Goal: Task Accomplishment & Management: Complete application form

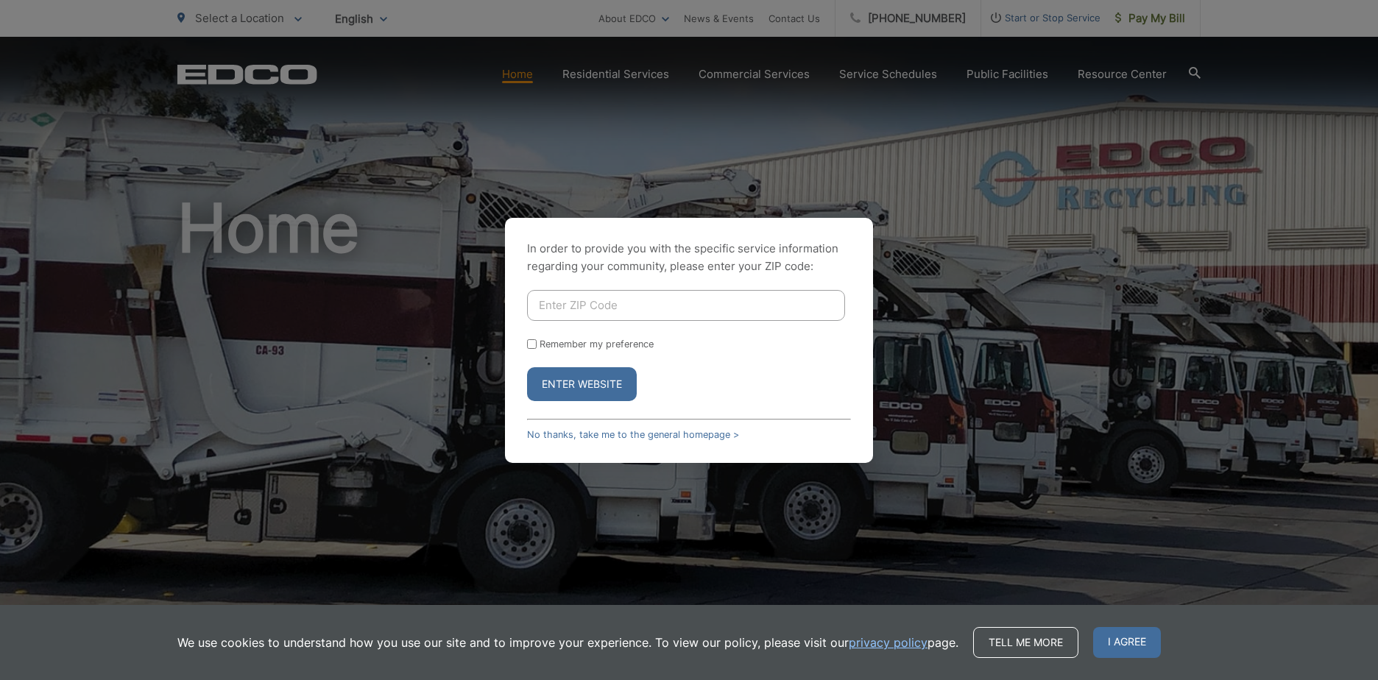
click at [581, 299] on input "Enter ZIP Code" at bounding box center [686, 305] width 318 height 31
type input "2"
type input "90275"
click at [543, 379] on button "Enter Website" at bounding box center [582, 384] width 110 height 34
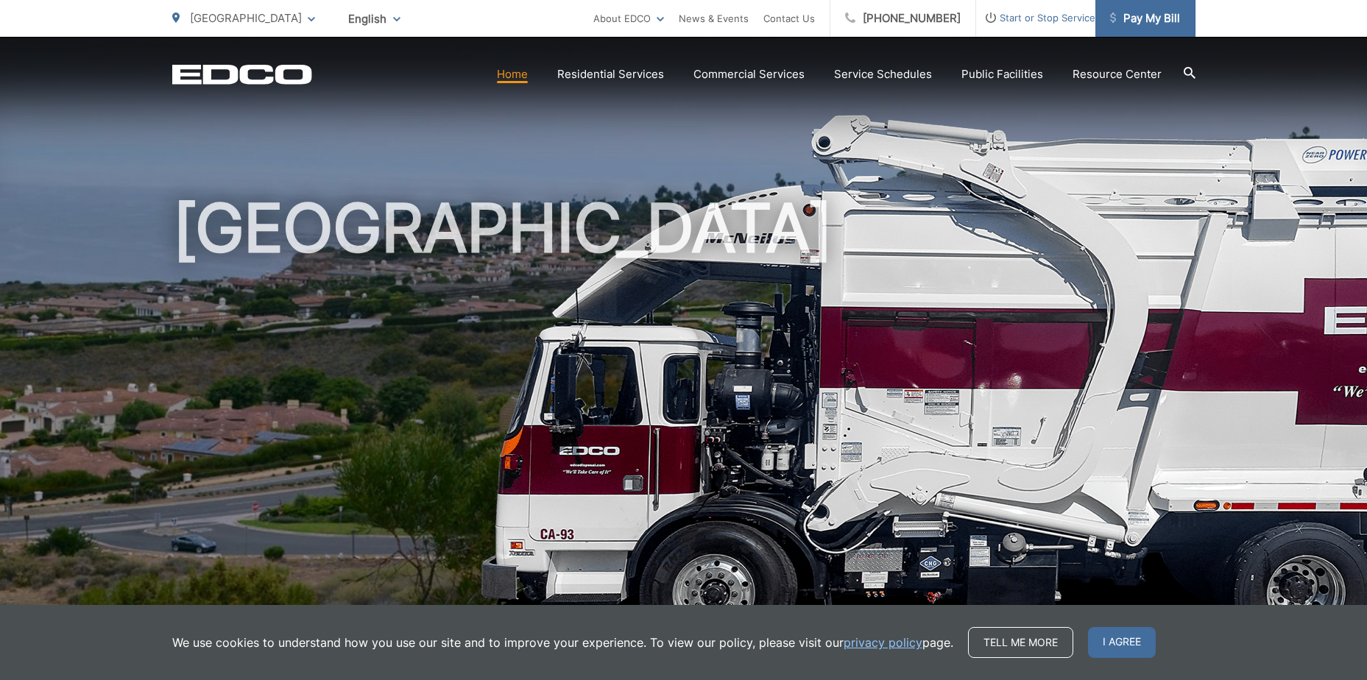
click at [1147, 18] on span "Pay My Bill" at bounding box center [1145, 19] width 70 height 18
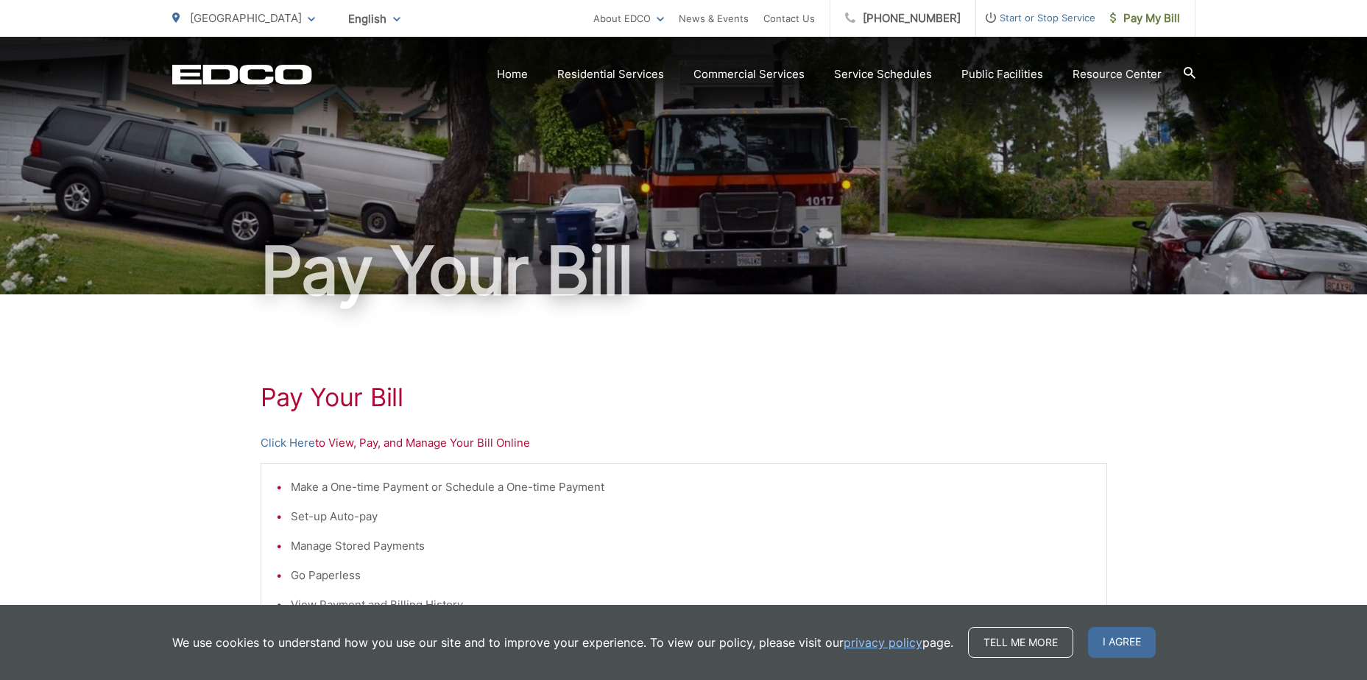
click at [1032, 21] on span "Start or Stop Service" at bounding box center [1035, 18] width 119 height 18
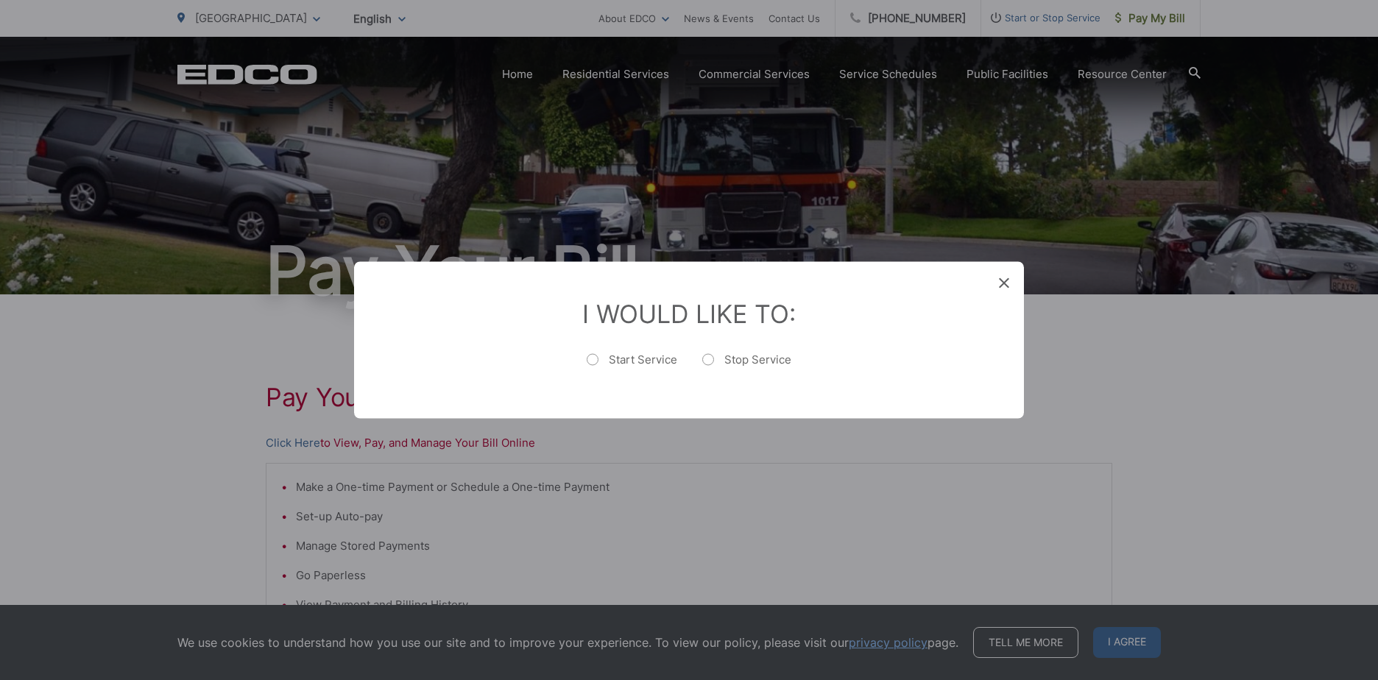
click at [709, 355] on label "Stop Service" at bounding box center [746, 366] width 89 height 29
radio input "true"
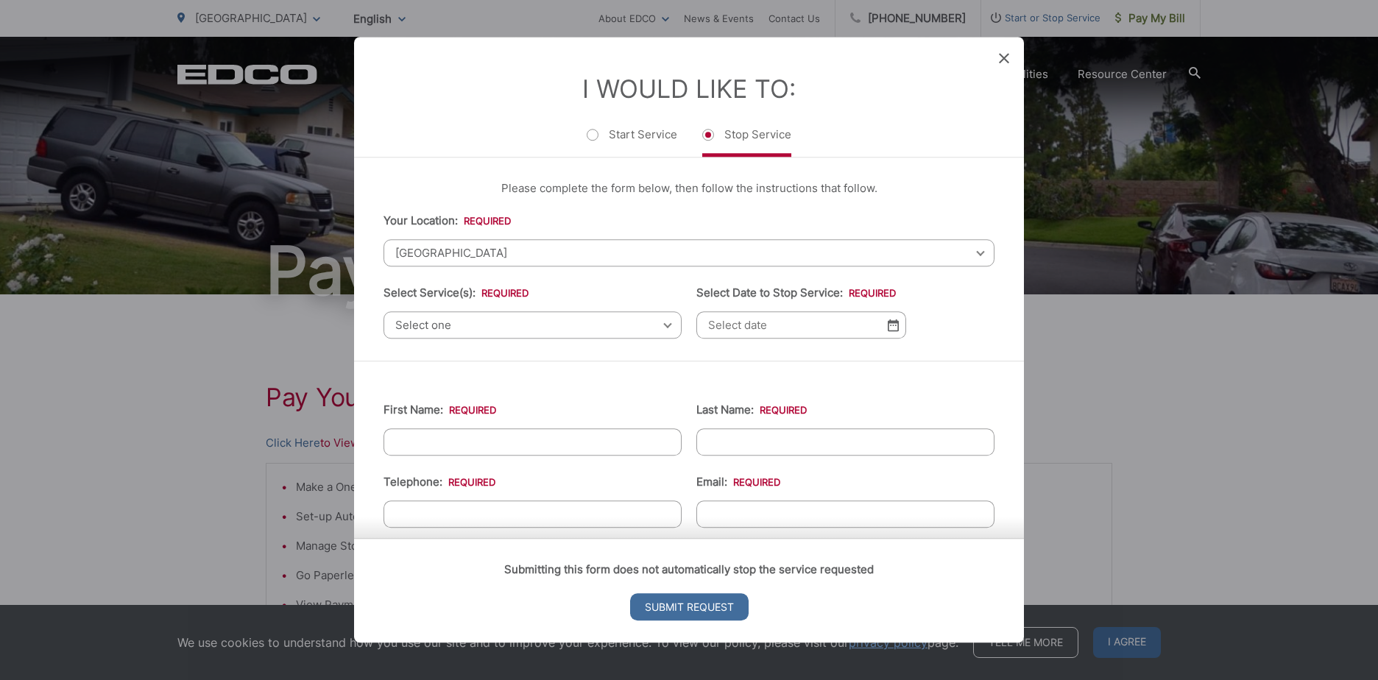
click at [603, 316] on span "Select one" at bounding box center [532, 324] width 298 height 27
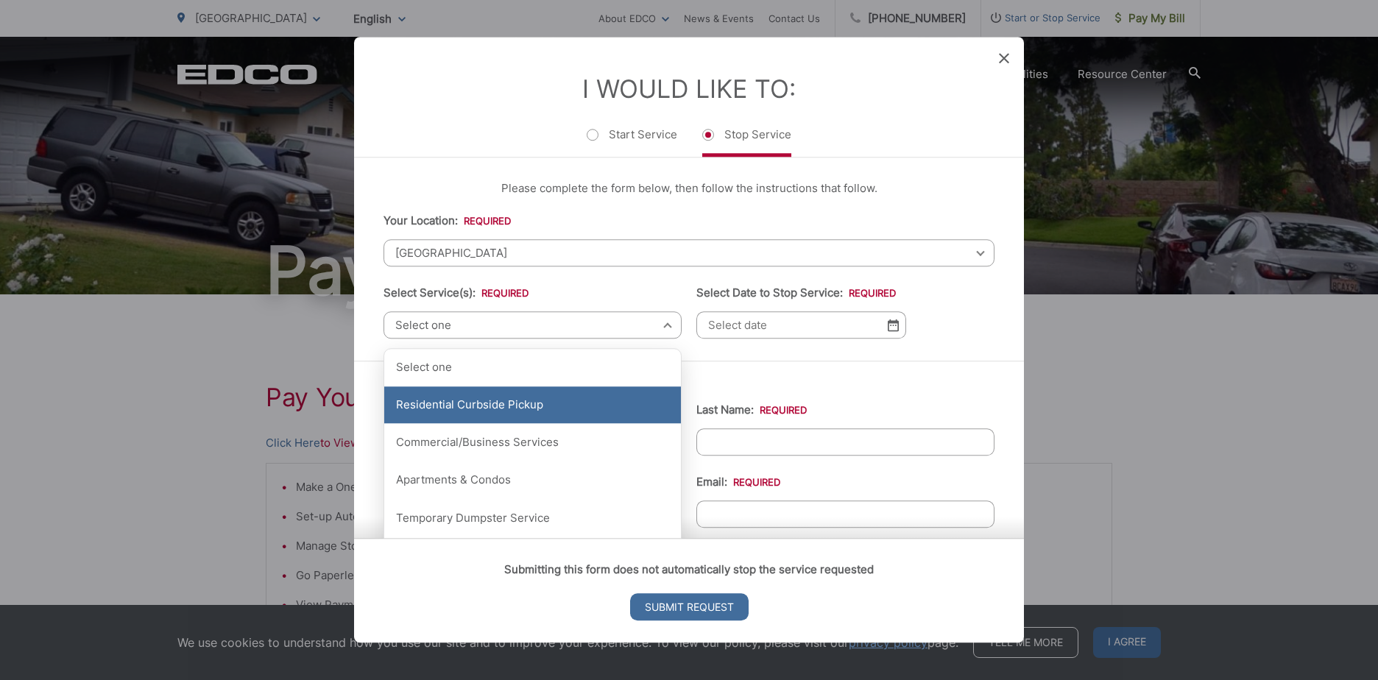
click at [497, 403] on div "Residential Curbside Pickup" at bounding box center [532, 404] width 297 height 37
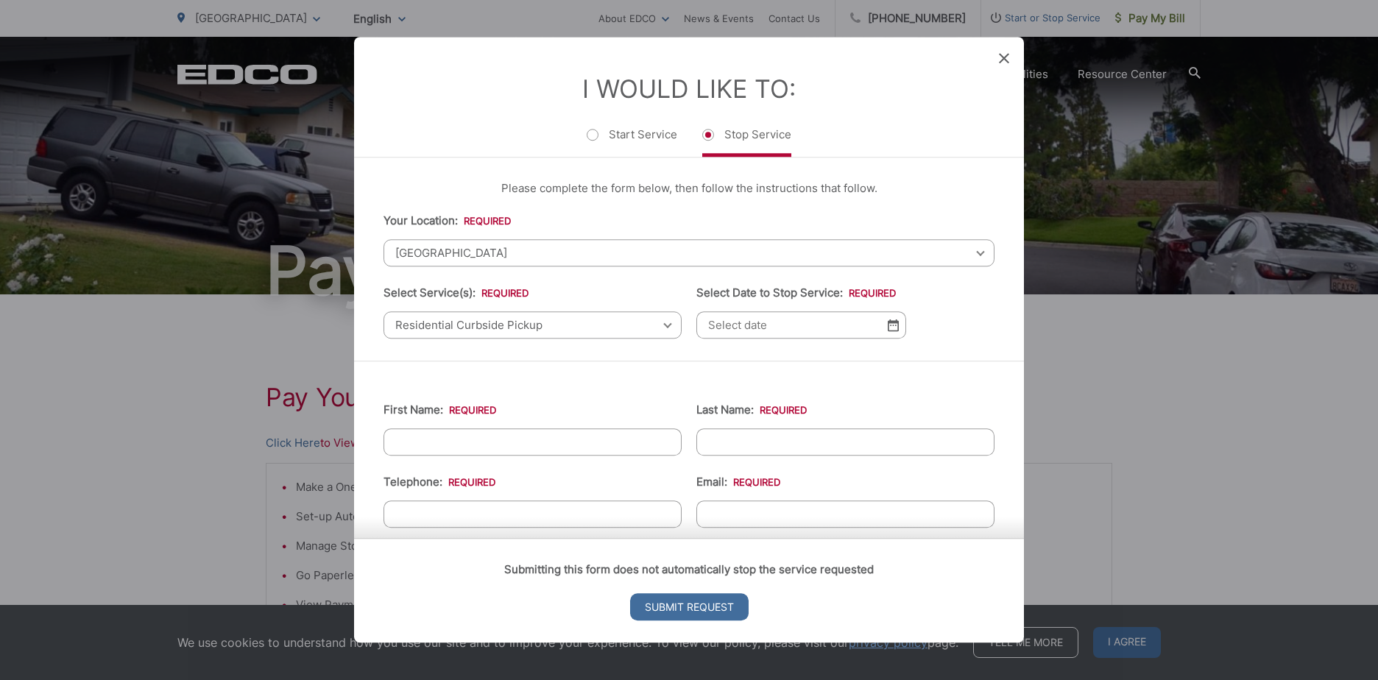
click at [645, 325] on span "Residential Curbside Pickup" at bounding box center [532, 324] width 298 height 27
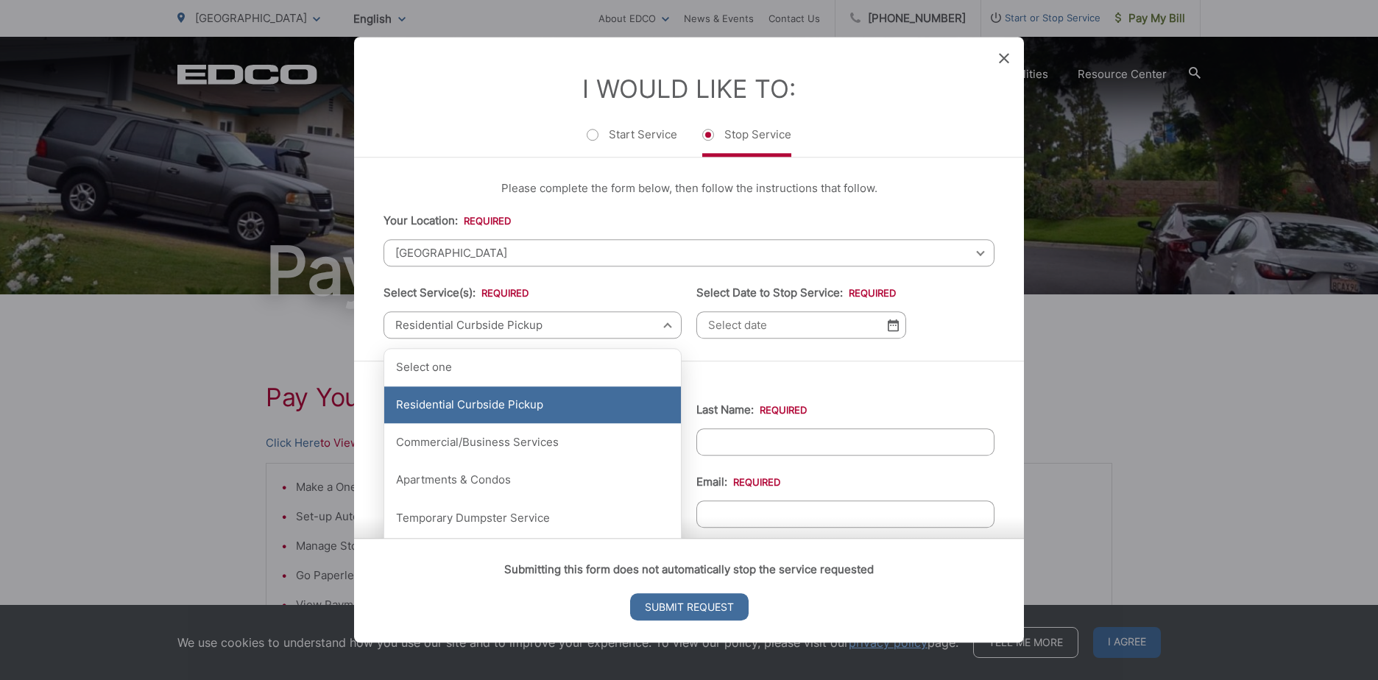
click at [611, 398] on div "Residential Curbside Pickup" at bounding box center [532, 404] width 297 height 37
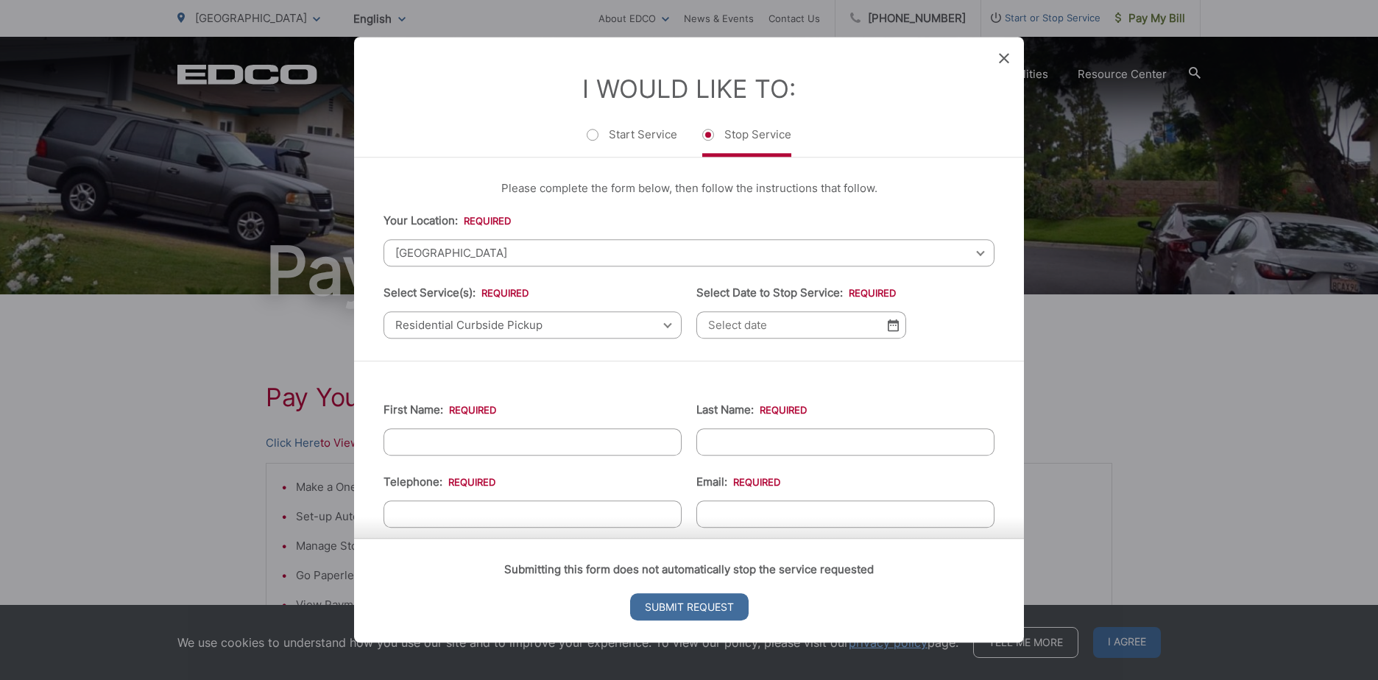
click at [887, 325] on img at bounding box center [892, 325] width 11 height 13
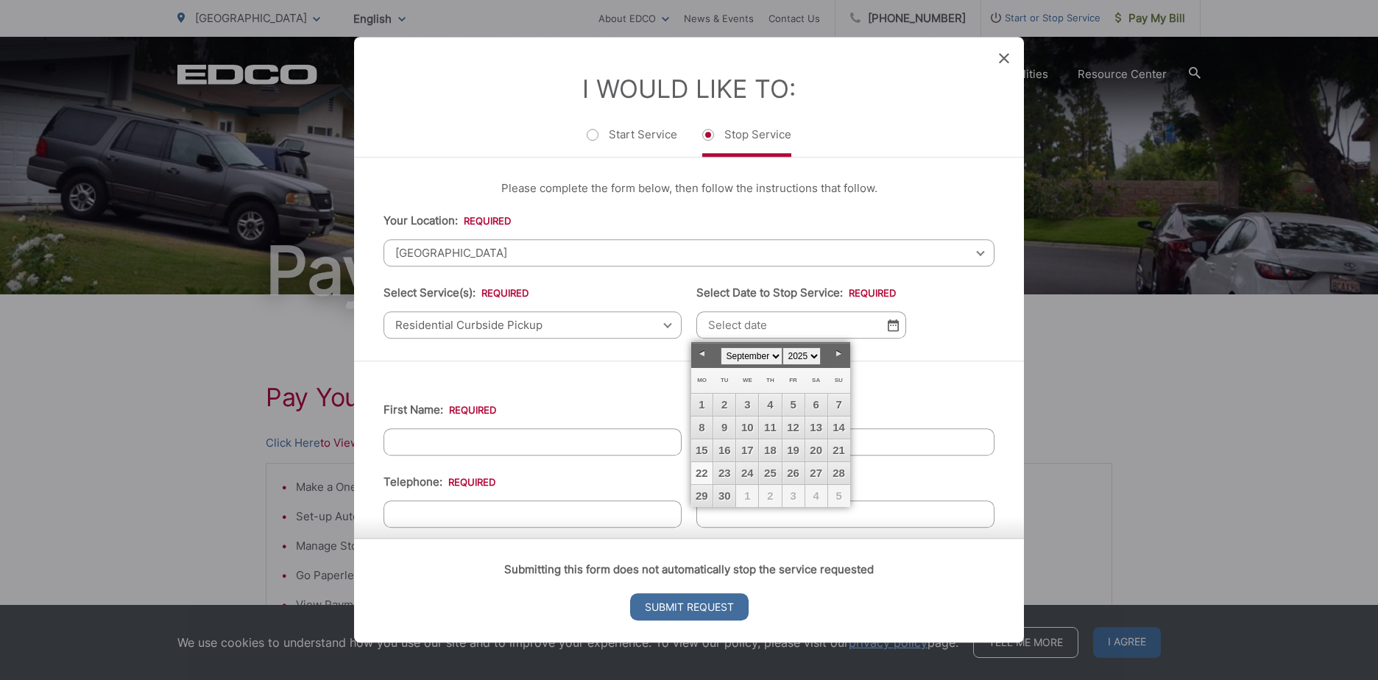
click at [772, 357] on select "January February March April May June July August September October November De…" at bounding box center [751, 356] width 62 height 18
click at [747, 405] on link "1" at bounding box center [747, 405] width 22 height 22
type input "10/01/2025"
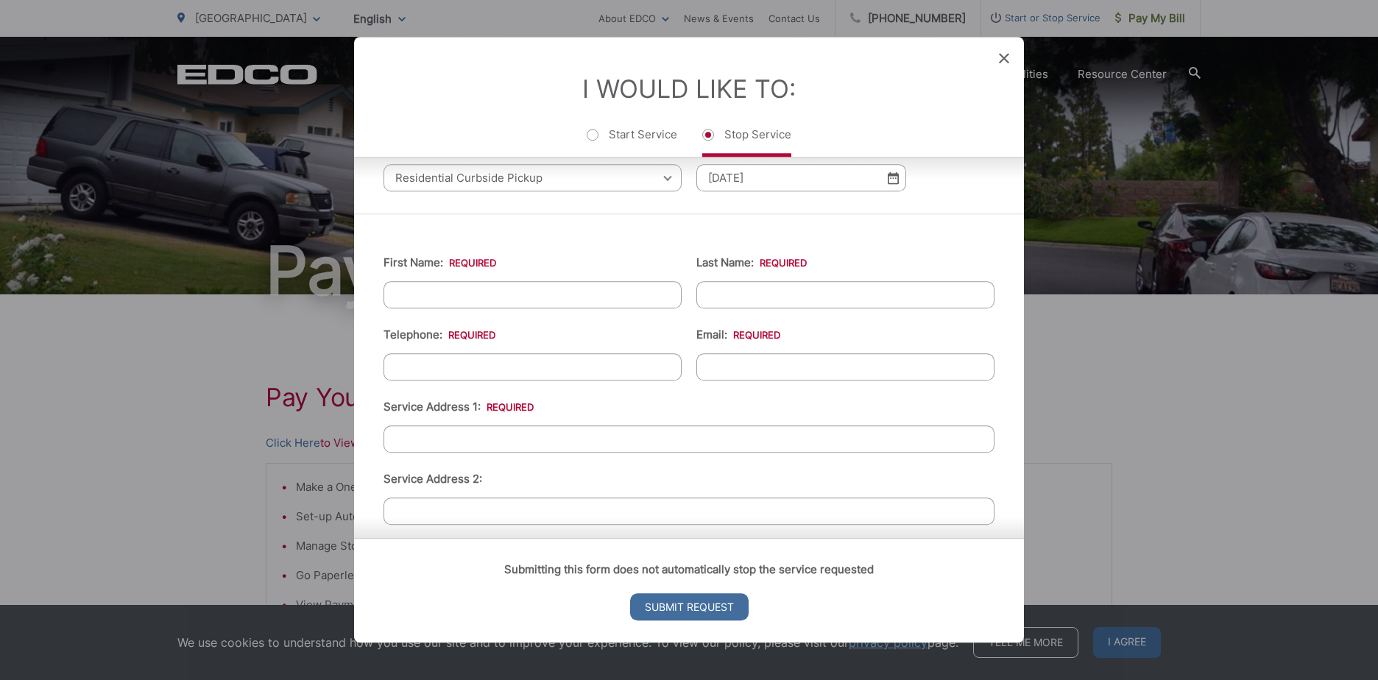
scroll to position [74, 0]
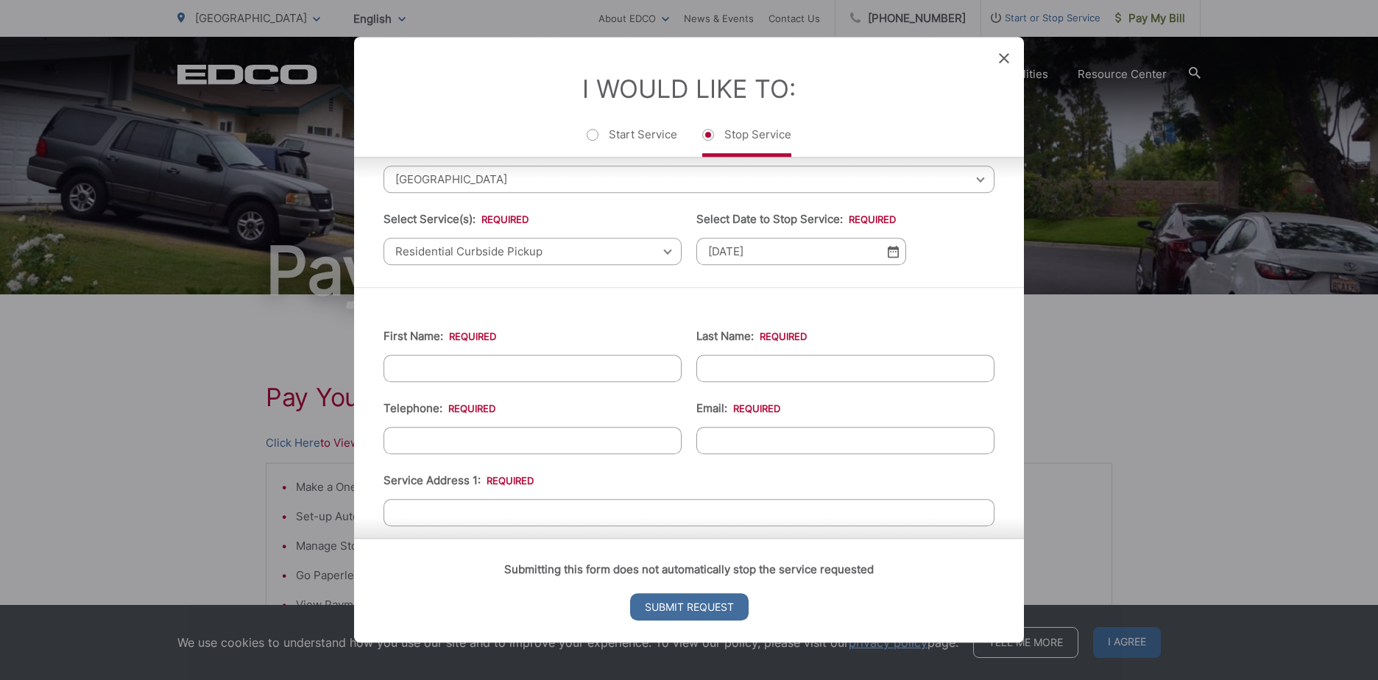
click at [589, 373] on input "First Name: *" at bounding box center [532, 368] width 298 height 27
type input "Norman"
type input "Peterson"
type input "(714) 904-9114"
type input "esp"
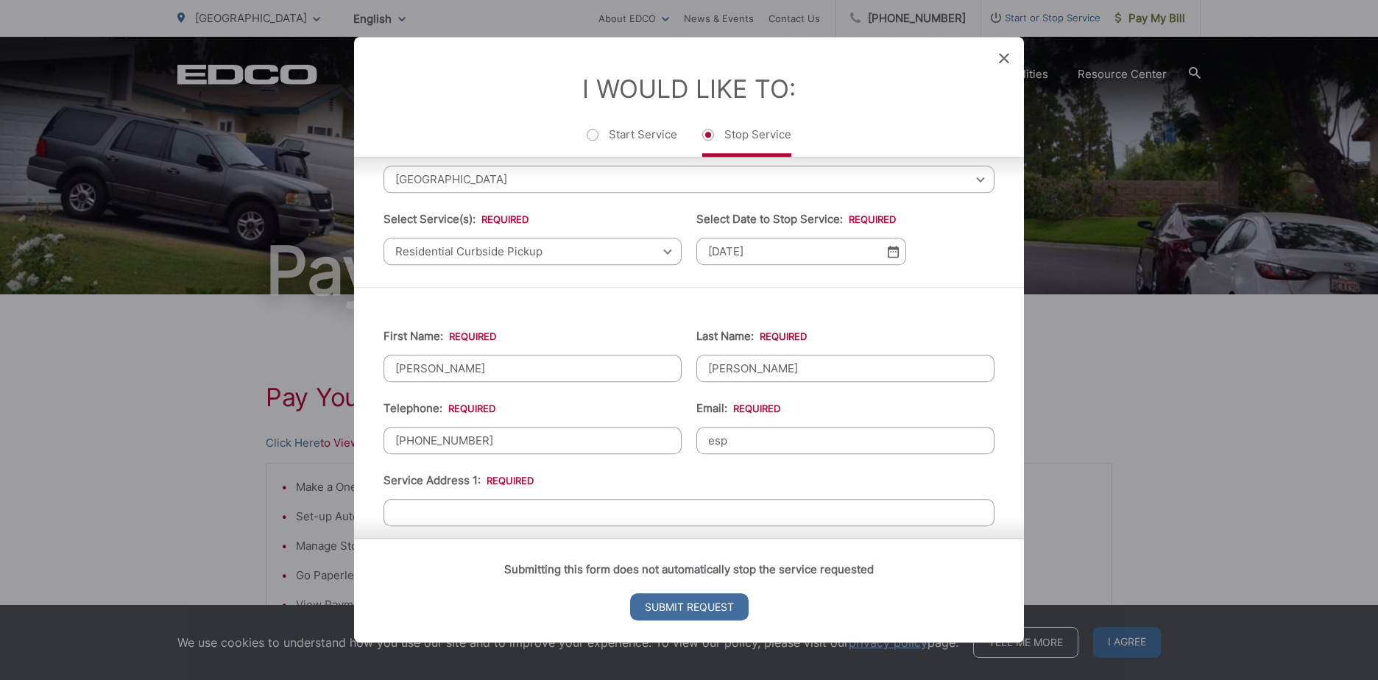
drag, startPoint x: 851, startPoint y: 442, endPoint x: 694, endPoint y: 439, distance: 157.5
click at [696, 439] on input "esp" at bounding box center [845, 440] width 298 height 27
type input "espeterson123@gmail.com"
type input "27538 Longhill Dr."
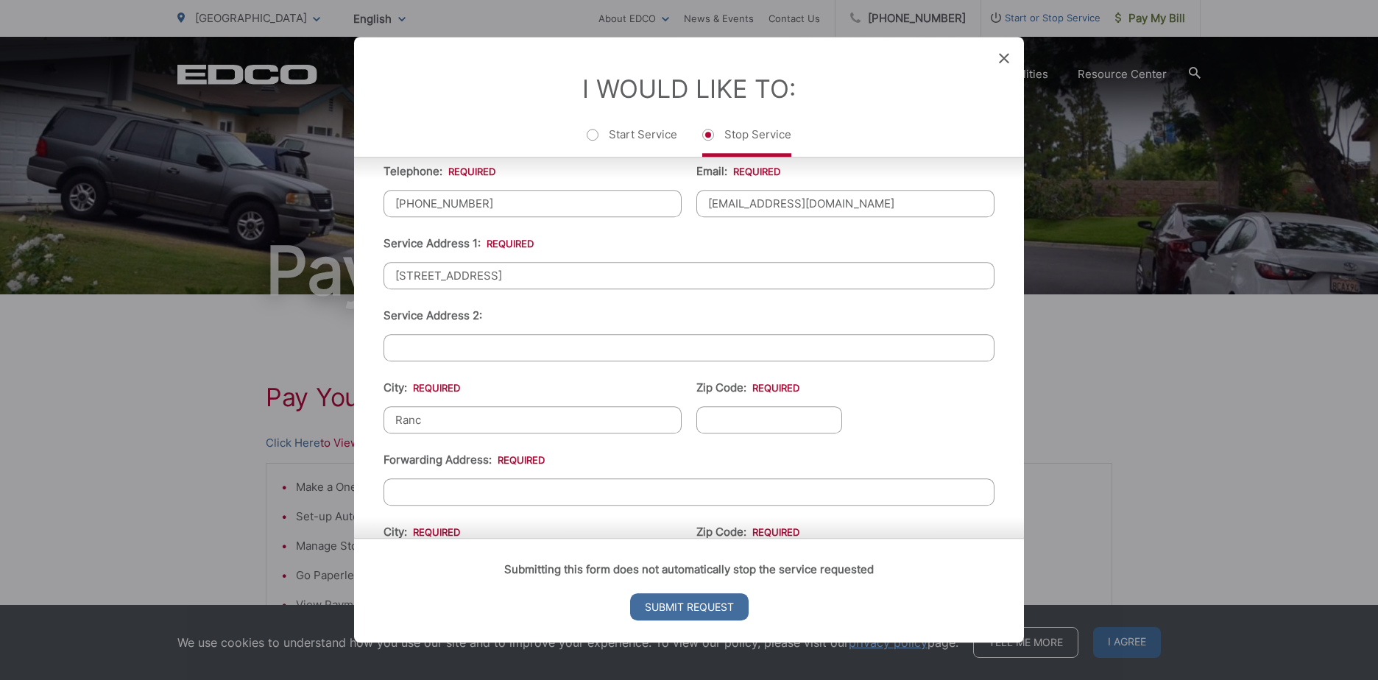
type input "[GEOGRAPHIC_DATA]"
type input "90275"
click at [417, 495] on input "Forwarding Address: *" at bounding box center [688, 491] width 611 height 27
type input "7937 El Paso Cir"
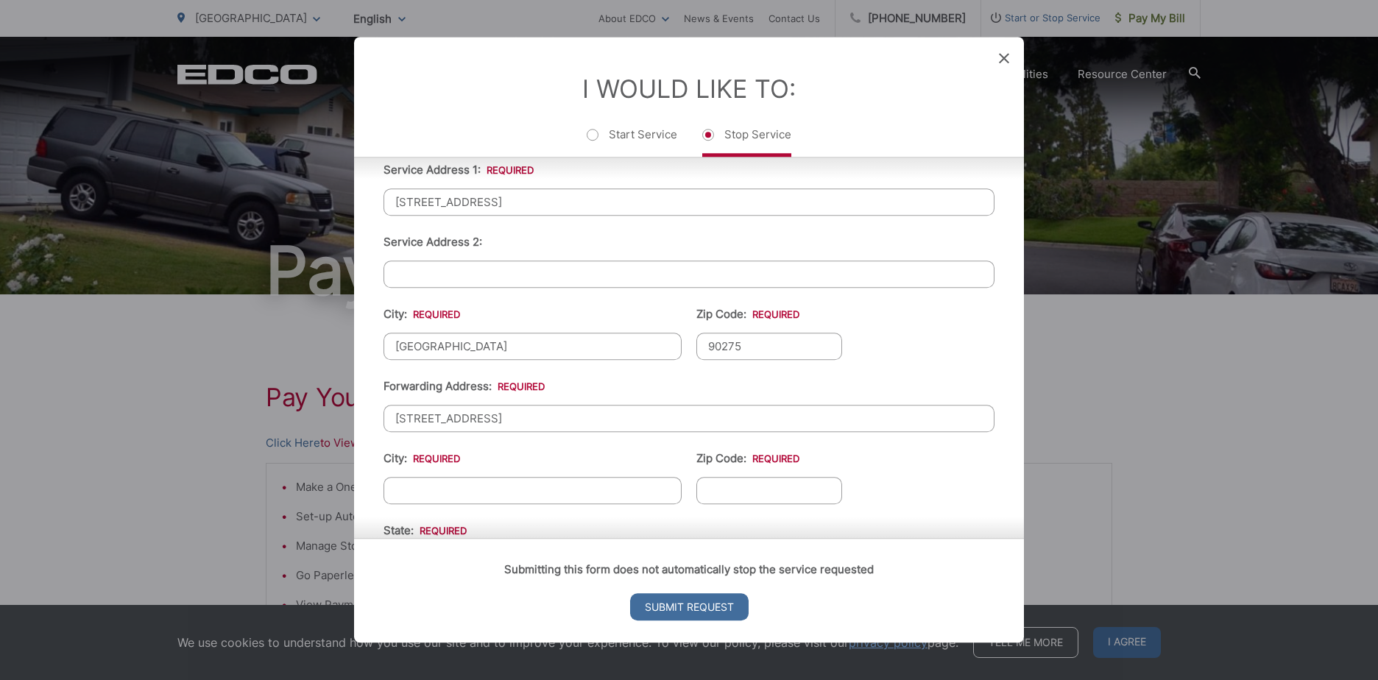
scroll to position [458, 0]
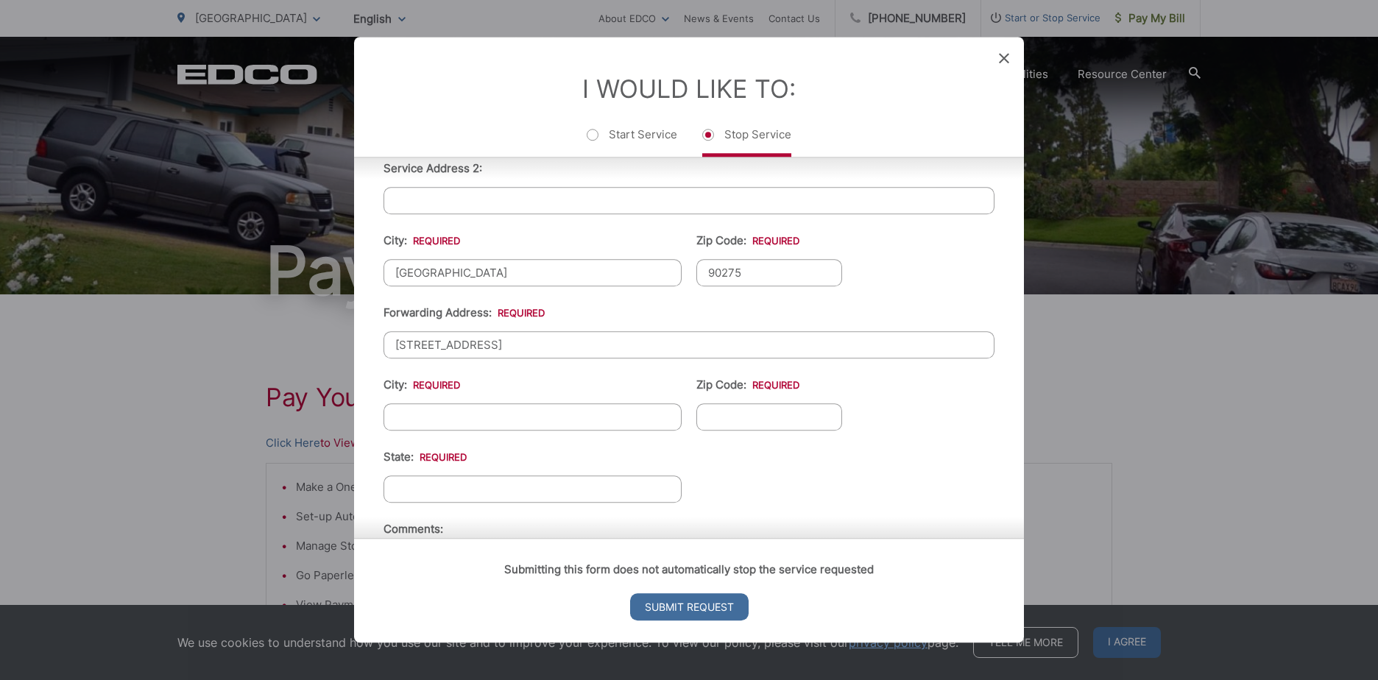
click at [439, 419] on input "City: *" at bounding box center [532, 416] width 298 height 27
type input "[GEOGRAPHIC_DATA]"
type input "90620"
type input "CA"
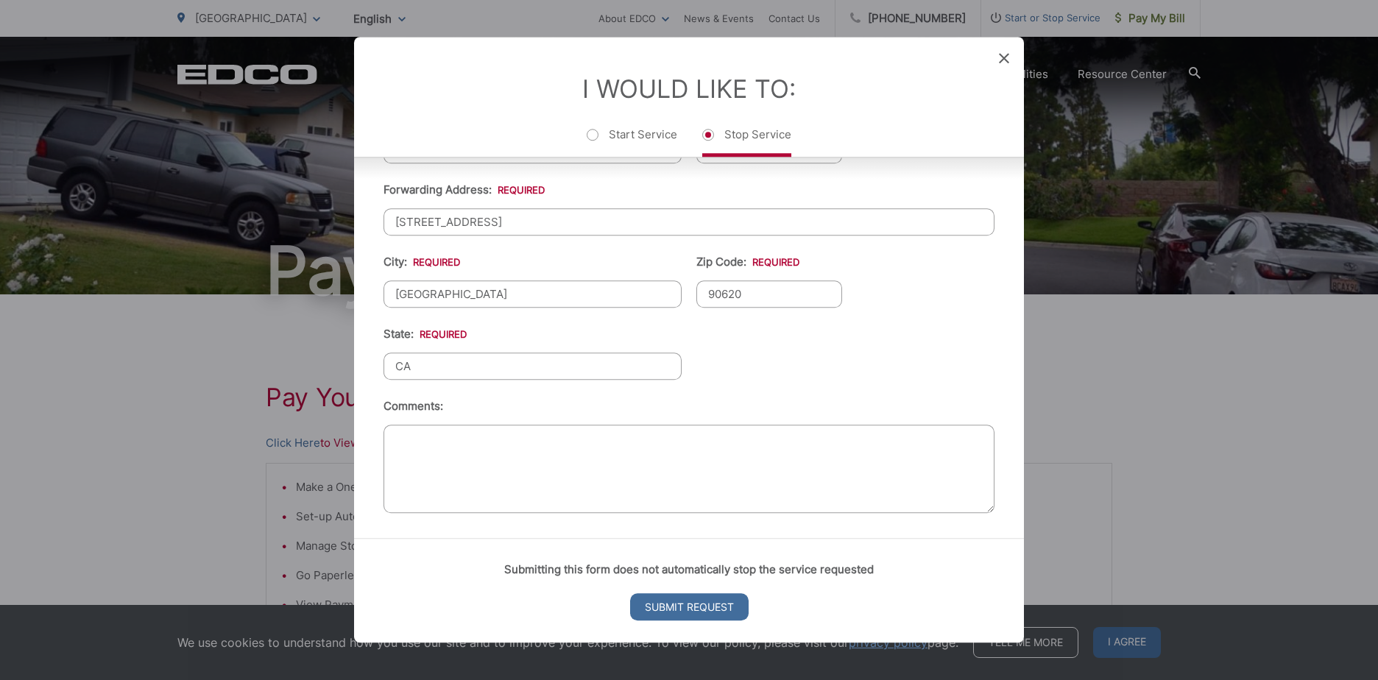
scroll to position [583, 0]
click at [658, 603] on input "Submit Request" at bounding box center [689, 607] width 118 height 27
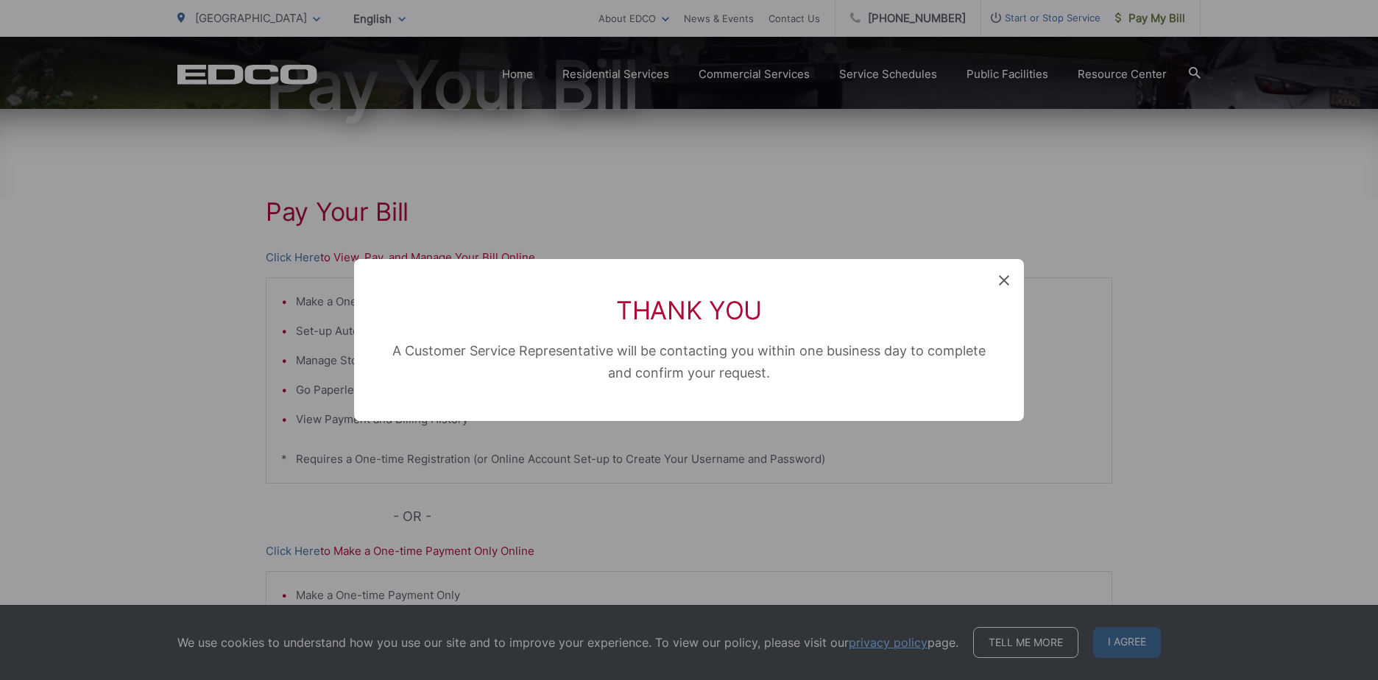
scroll to position [0, 0]
click at [1000, 285] on icon at bounding box center [1004, 280] width 10 height 10
